Goal: Task Accomplishment & Management: Complete application form

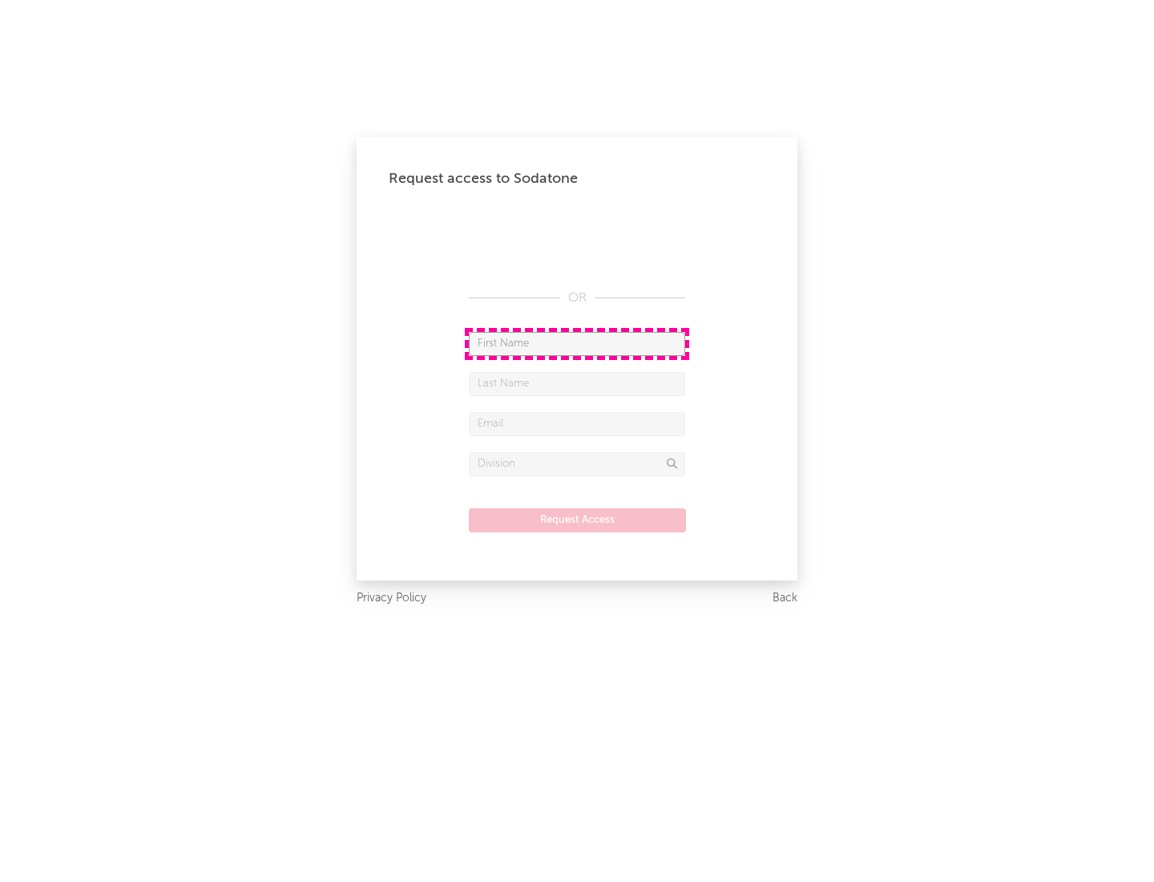
click at [577, 343] on input "text" at bounding box center [577, 344] width 216 height 24
type input "[PERSON_NAME]"
click at [577, 383] on input "text" at bounding box center [577, 384] width 216 height 24
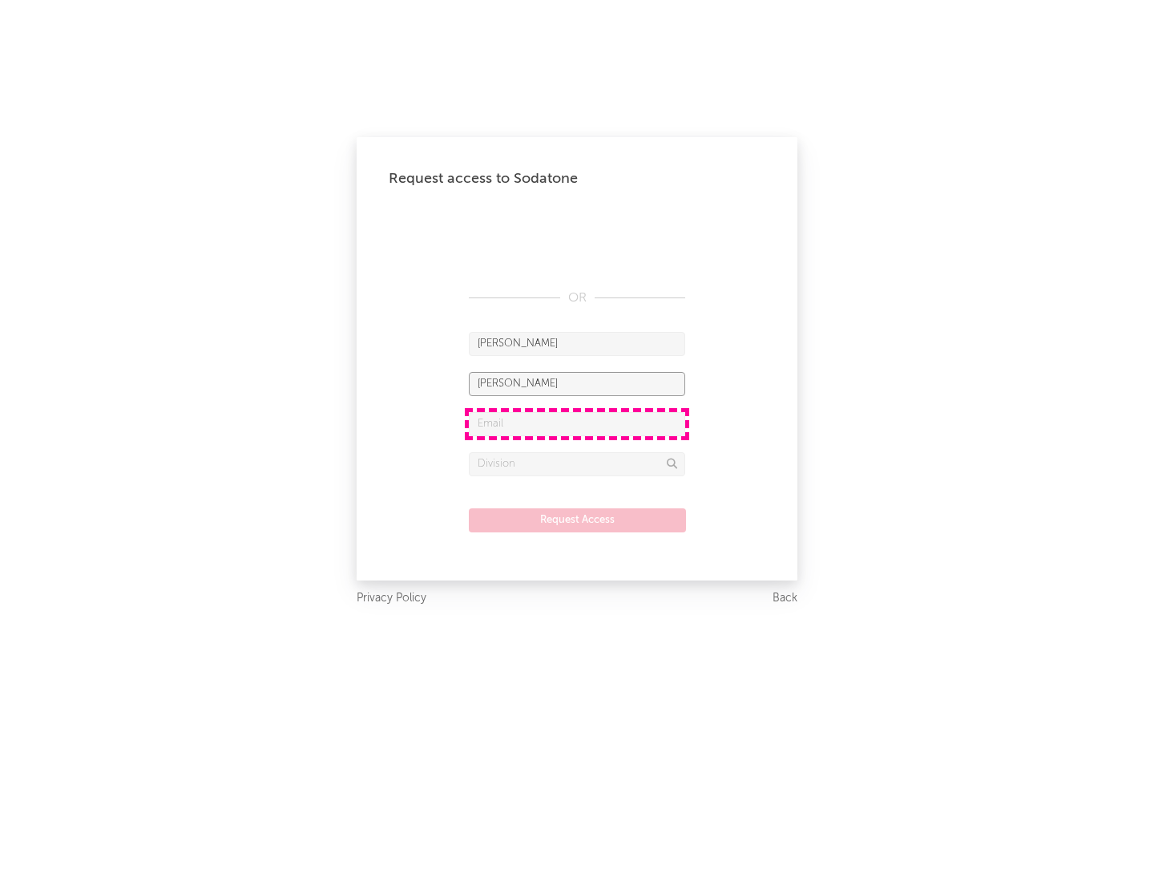
type input "[PERSON_NAME]"
click at [577, 423] on input "text" at bounding box center [577, 424] width 216 height 24
type input "[EMAIL_ADDRESS][DOMAIN_NAME]"
click at [577, 463] on input "text" at bounding box center [577, 464] width 216 height 24
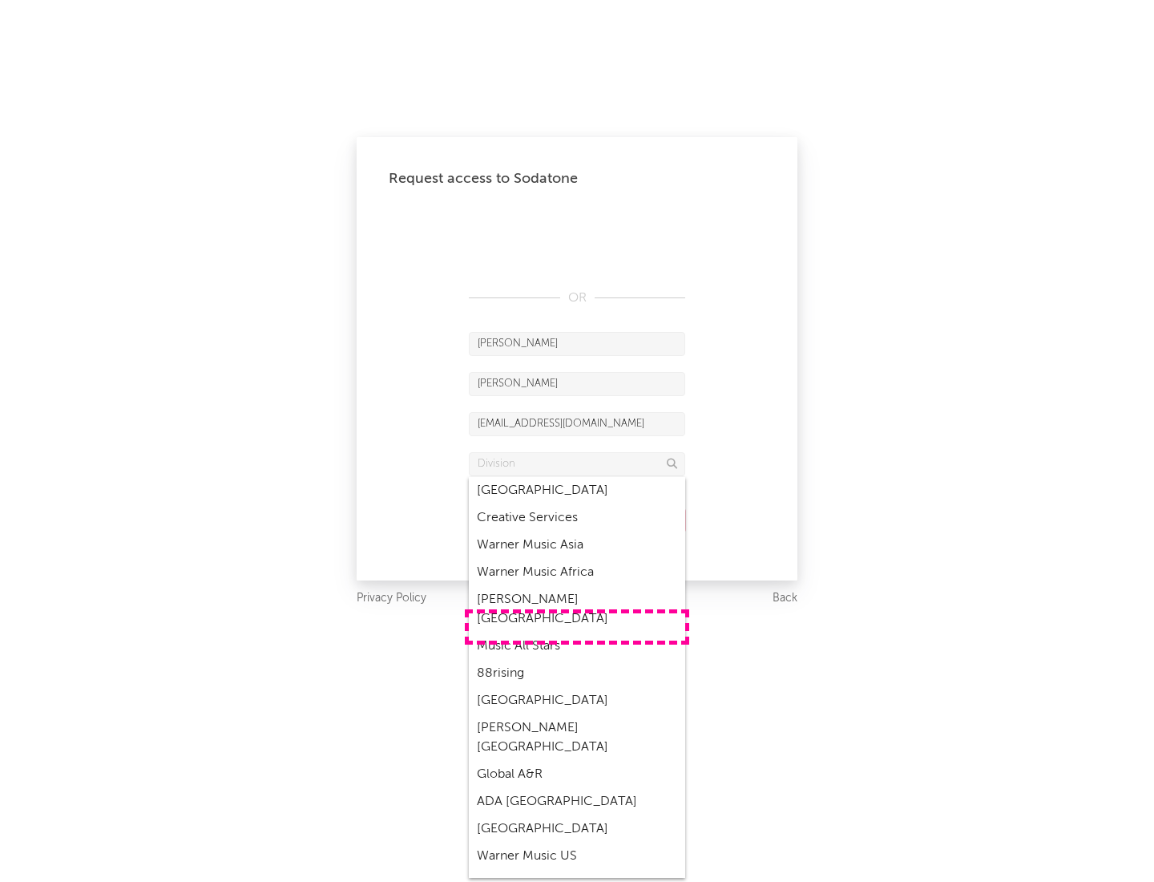
click at [577, 632] on div "Music All Stars" at bounding box center [577, 645] width 216 height 27
type input "Music All Stars"
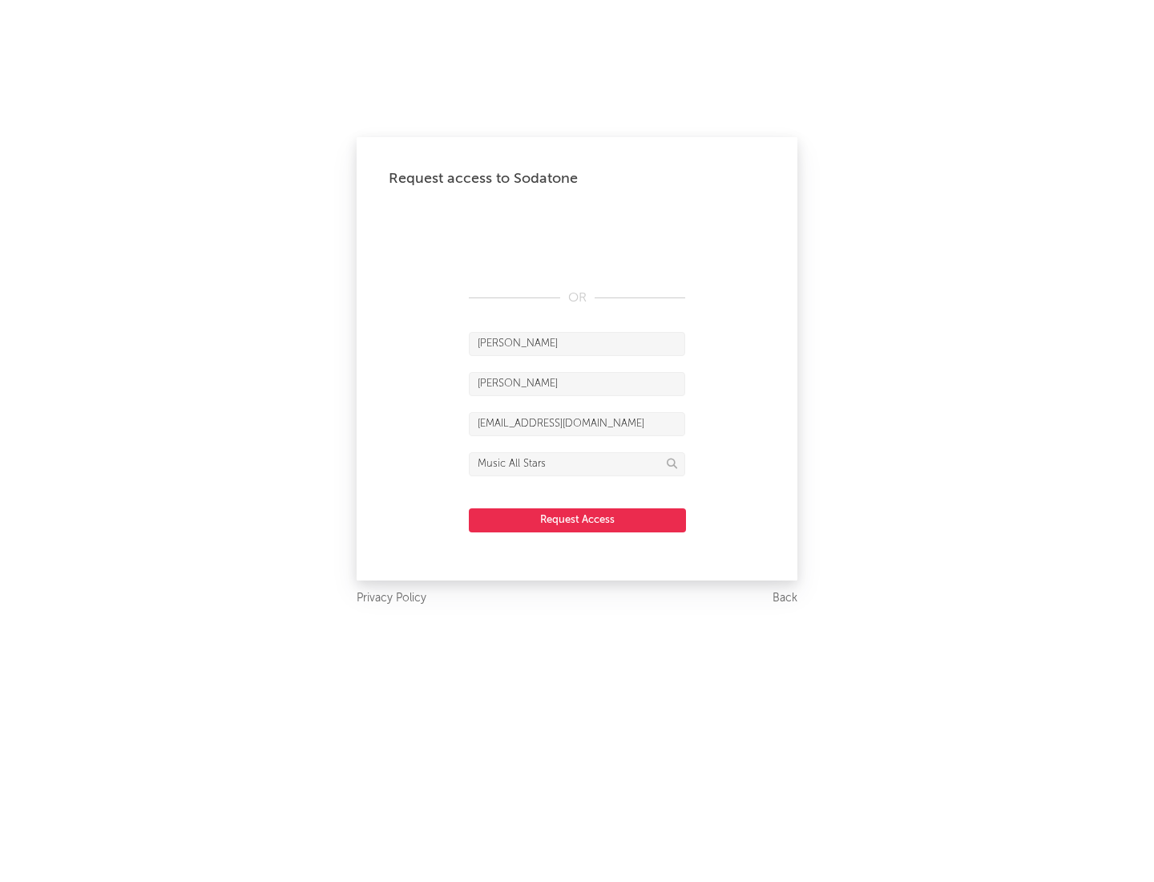
click at [577, 519] on button "Request Access" at bounding box center [577, 520] width 217 height 24
